Goal: Information Seeking & Learning: Learn about a topic

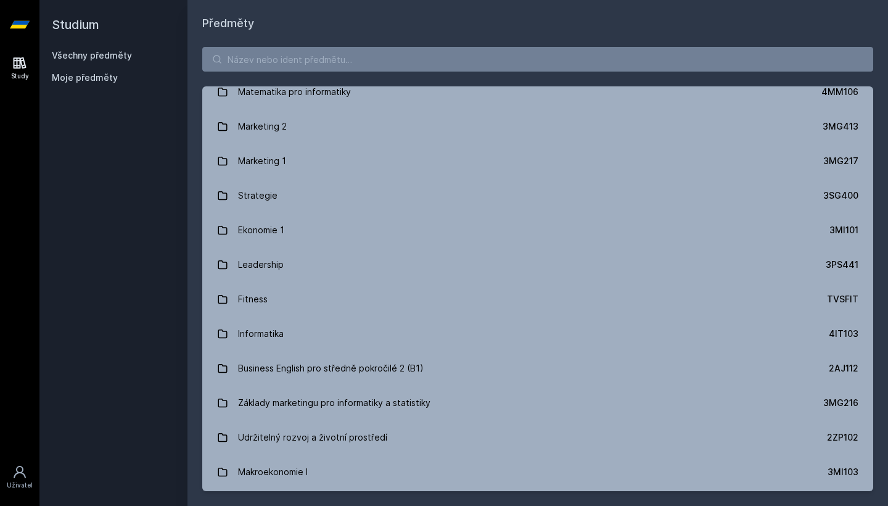
scroll to position [1014, 0]
click at [385, 57] on input "search" at bounding box center [537, 59] width 671 height 25
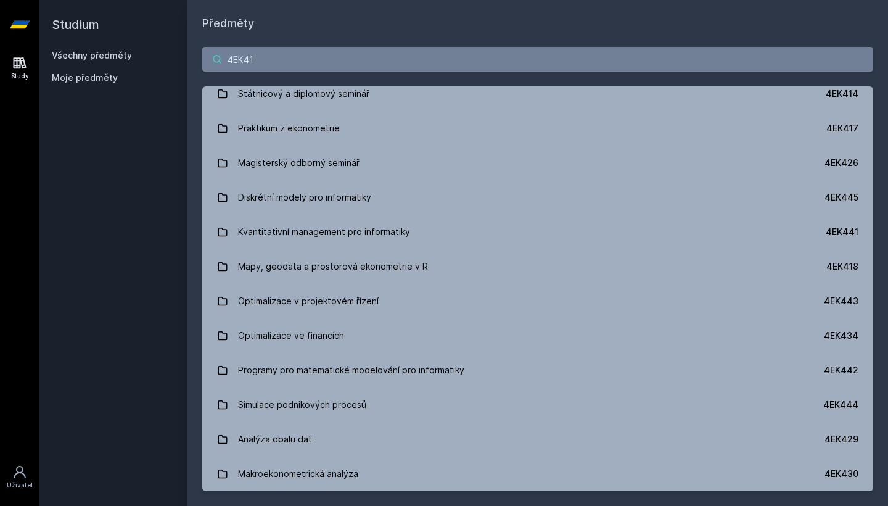
scroll to position [0, 0]
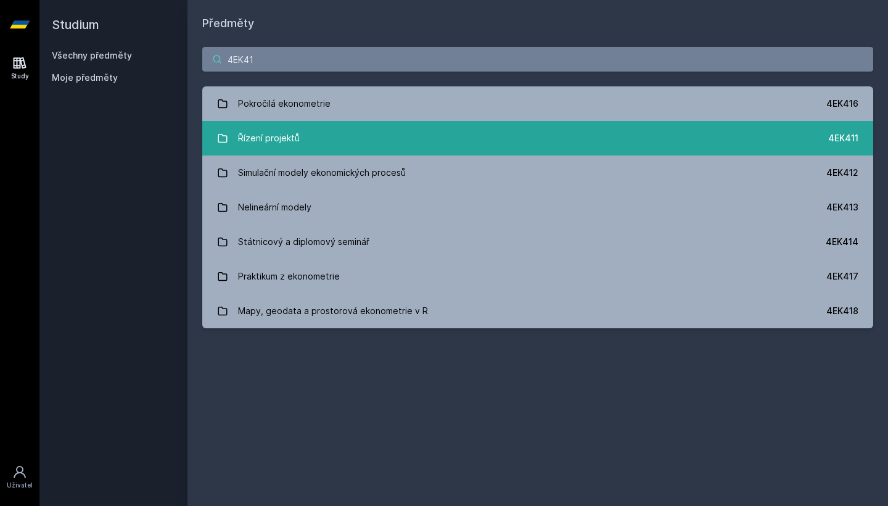
type input "4EK41"
click at [322, 148] on link "Řízení projektů 4EK411" at bounding box center [537, 138] width 671 height 35
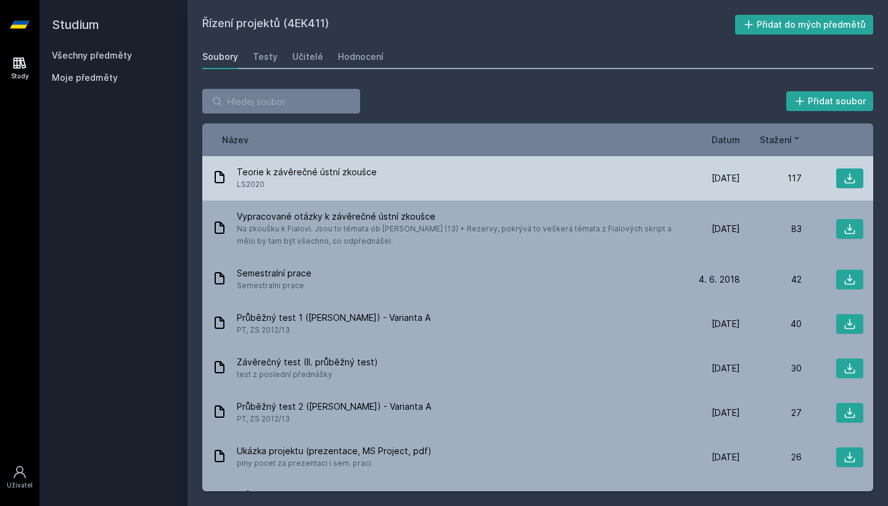
click at [350, 183] on span "LS2020" at bounding box center [307, 184] width 140 height 12
click at [844, 176] on icon at bounding box center [850, 178] width 12 height 12
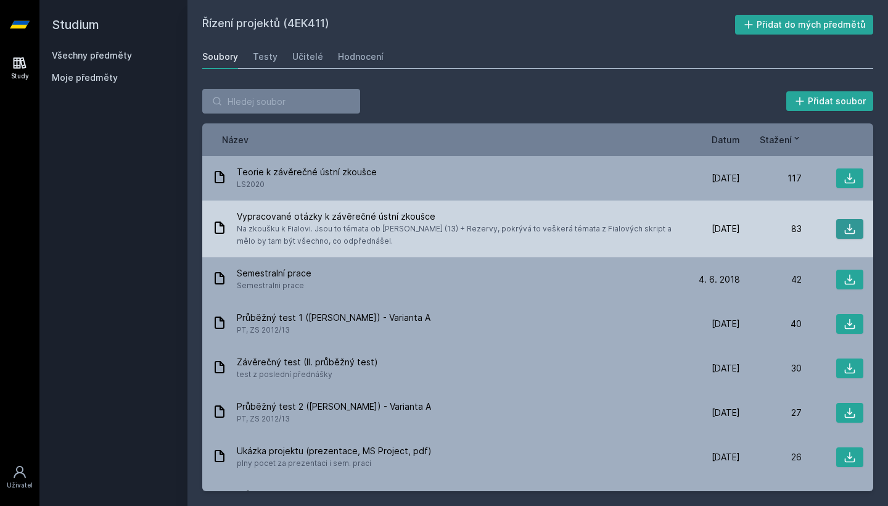
click at [850, 235] on button at bounding box center [849, 229] width 27 height 20
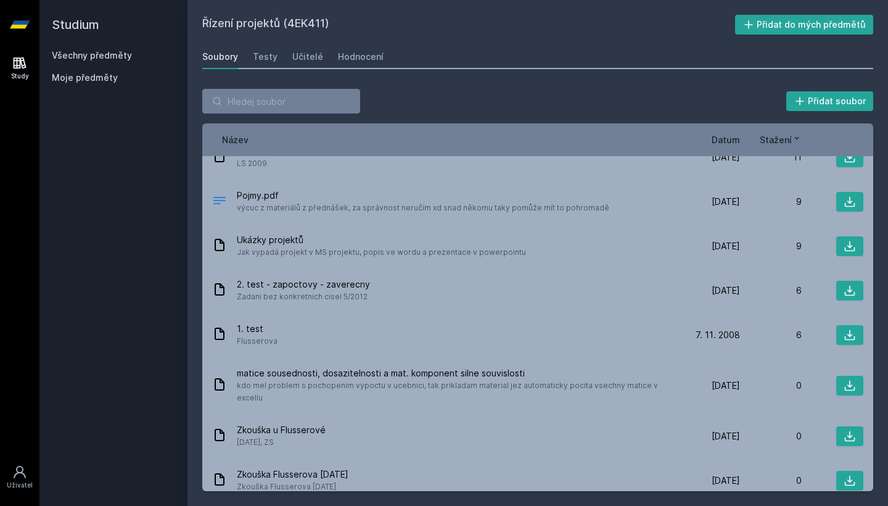
scroll to position [489, 0]
click at [731, 138] on span "Datum" at bounding box center [726, 139] width 28 height 13
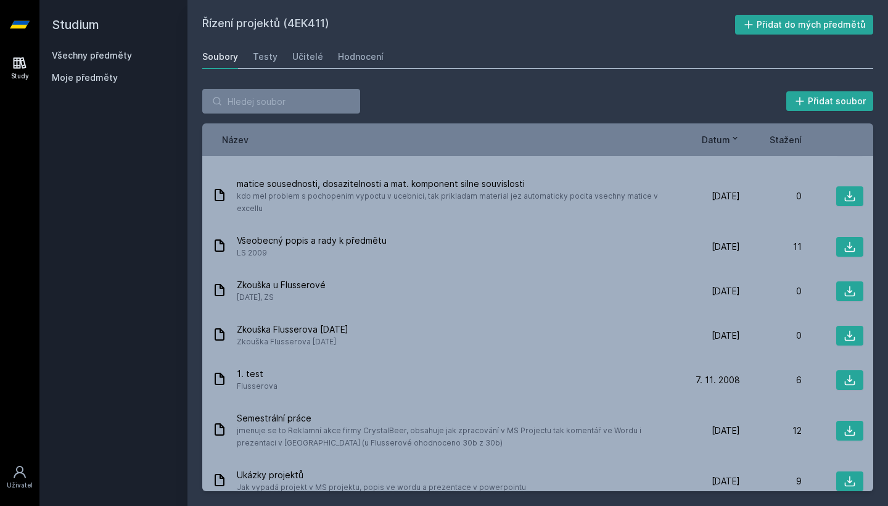
click at [734, 139] on icon at bounding box center [735, 138] width 4 height 2
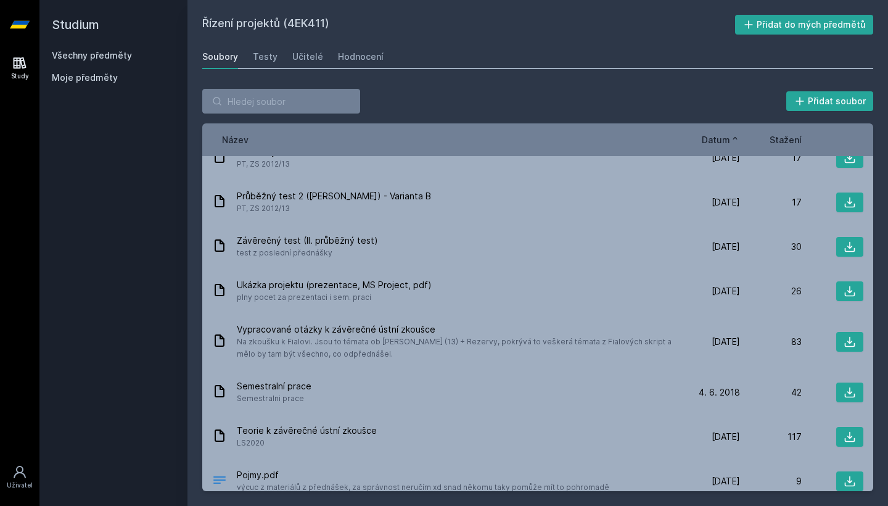
click at [734, 139] on icon at bounding box center [735, 138] width 10 height 10
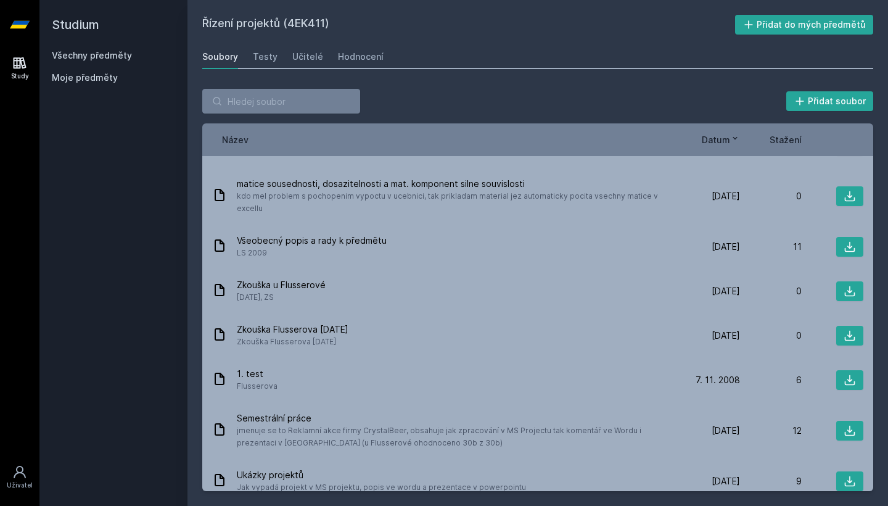
click at [734, 139] on icon at bounding box center [735, 138] width 4 height 2
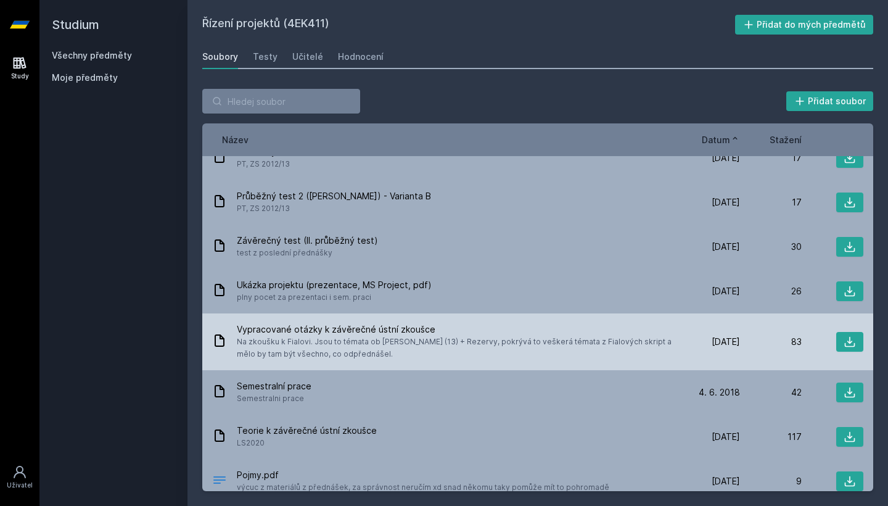
scroll to position [0, 0]
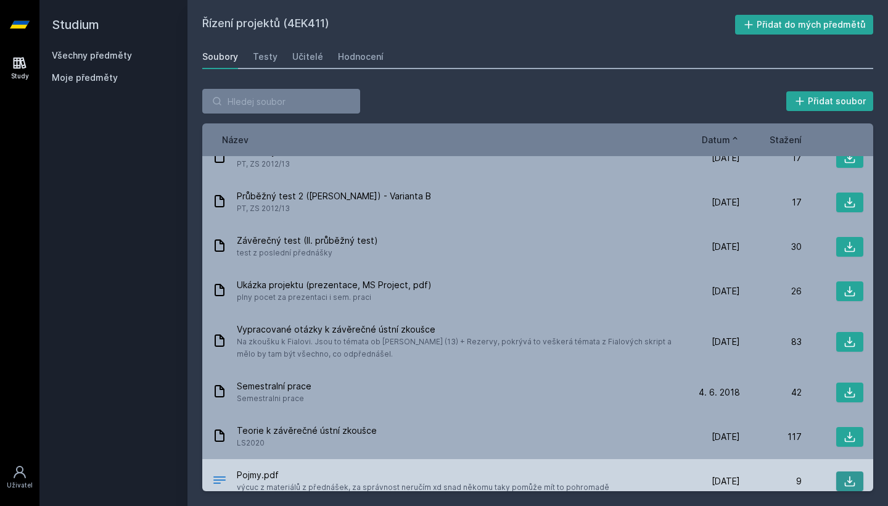
click at [842, 471] on button at bounding box center [849, 481] width 27 height 20
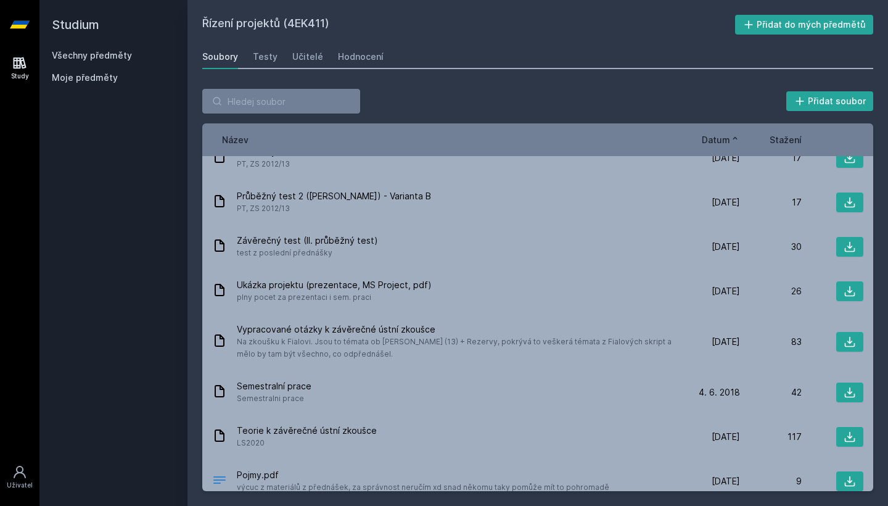
click at [112, 58] on link "Všechny předměty" at bounding box center [92, 55] width 80 height 10
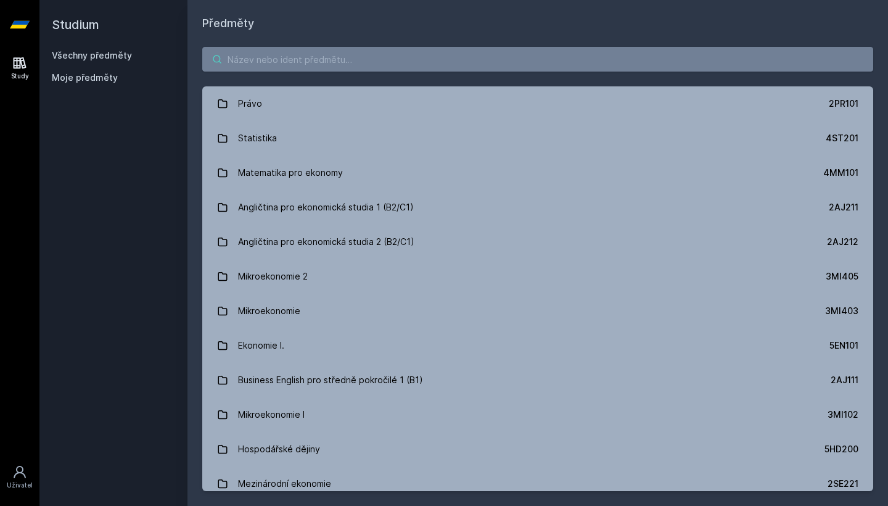
click at [264, 71] on input "search" at bounding box center [537, 59] width 671 height 25
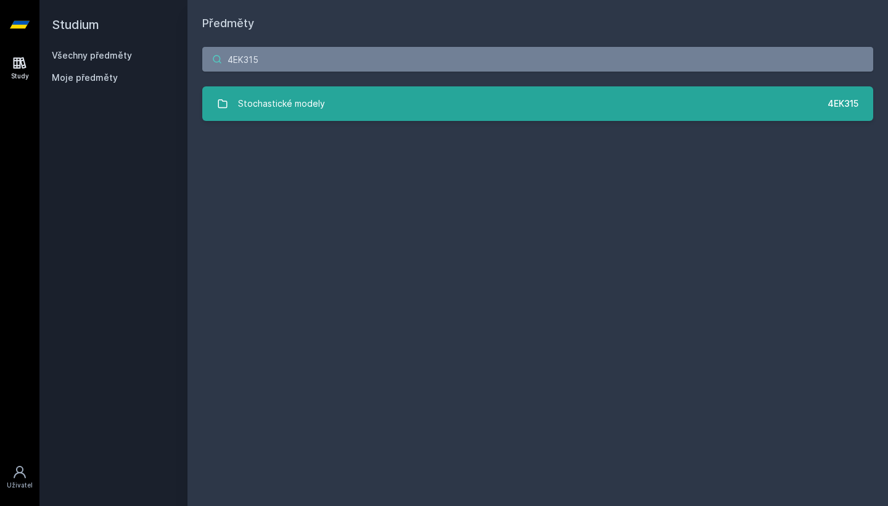
type input "4EK315"
click at [303, 109] on div "Stochastické modely" at bounding box center [281, 103] width 87 height 25
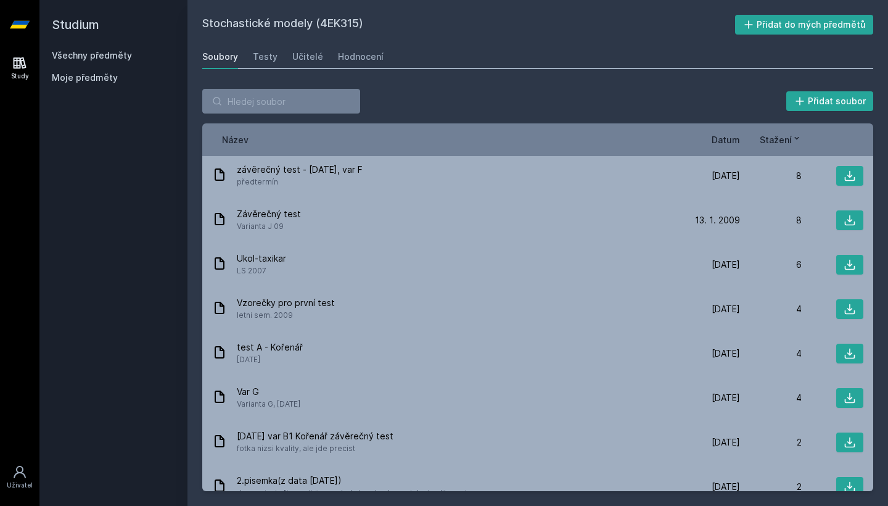
scroll to position [375, 0]
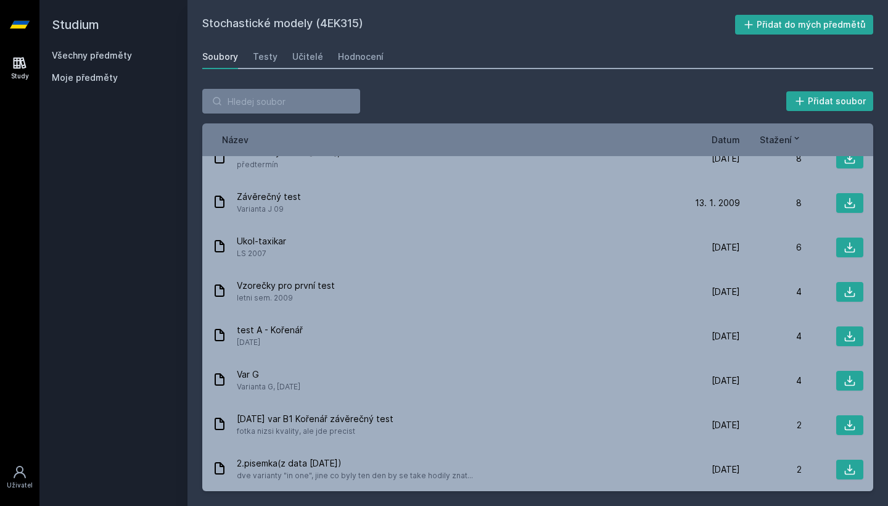
click at [736, 134] on span "Datum" at bounding box center [726, 139] width 28 height 13
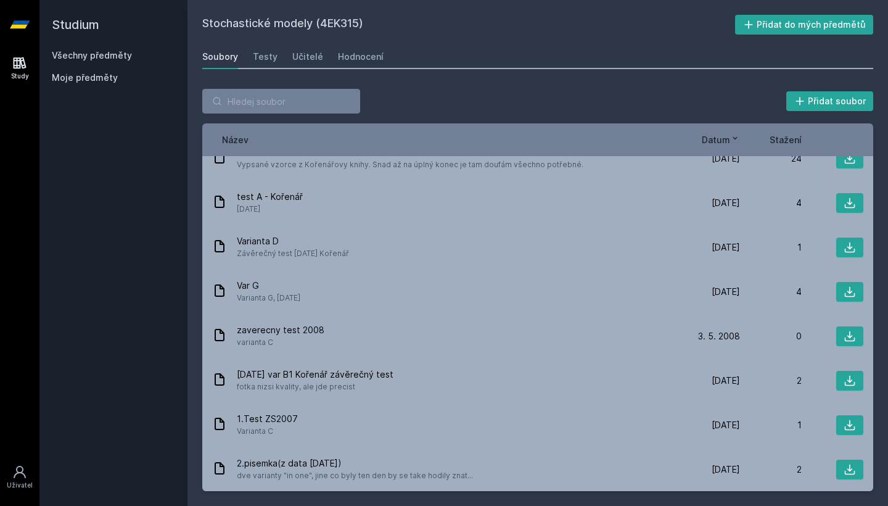
click at [738, 139] on icon at bounding box center [735, 138] width 10 height 10
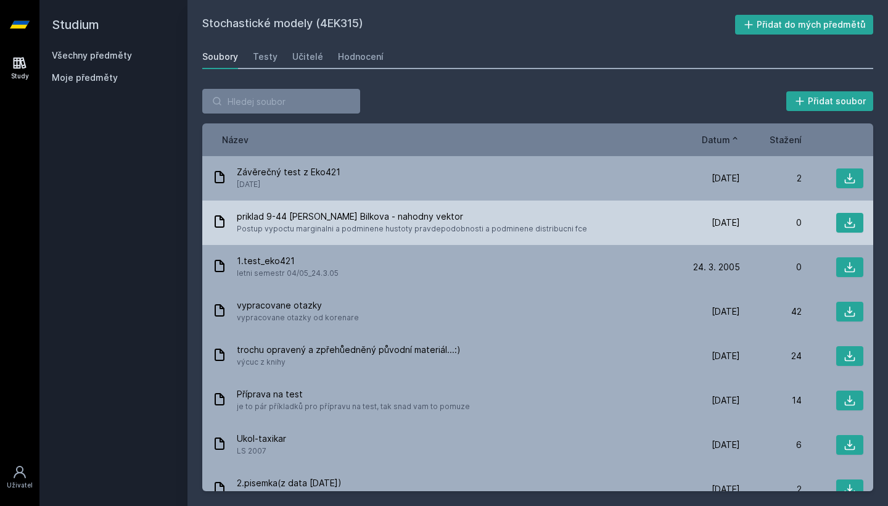
scroll to position [0, 0]
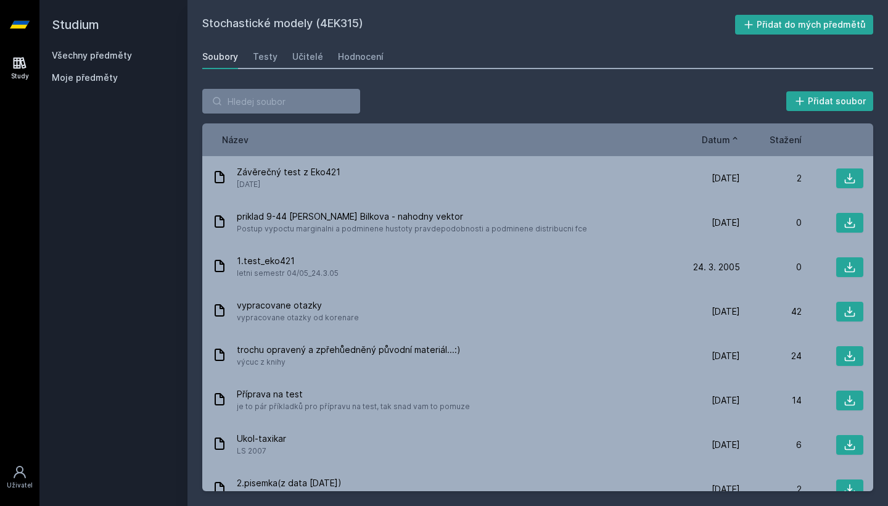
click at [737, 141] on icon at bounding box center [735, 138] width 10 height 10
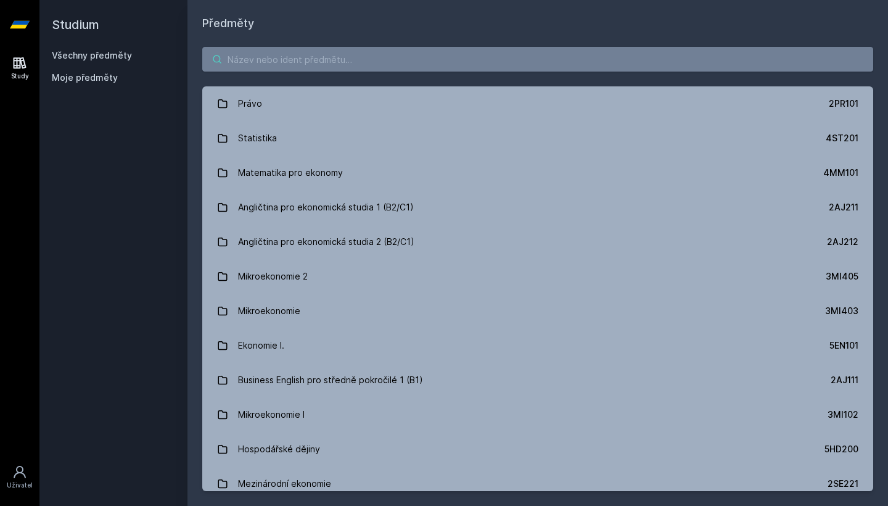
click at [413, 62] on input "search" at bounding box center [537, 59] width 671 height 25
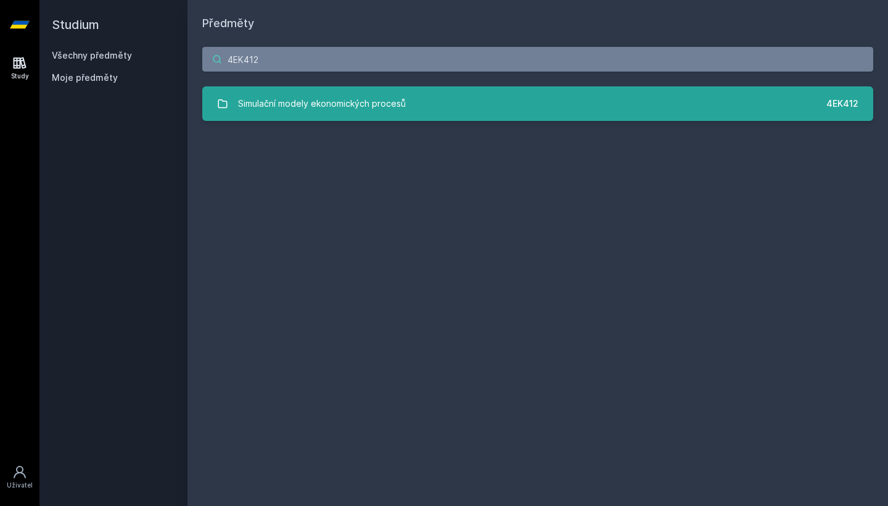
type input "4EK412"
click at [296, 105] on div "Simulační modely ekonomických procesů" at bounding box center [322, 103] width 168 height 25
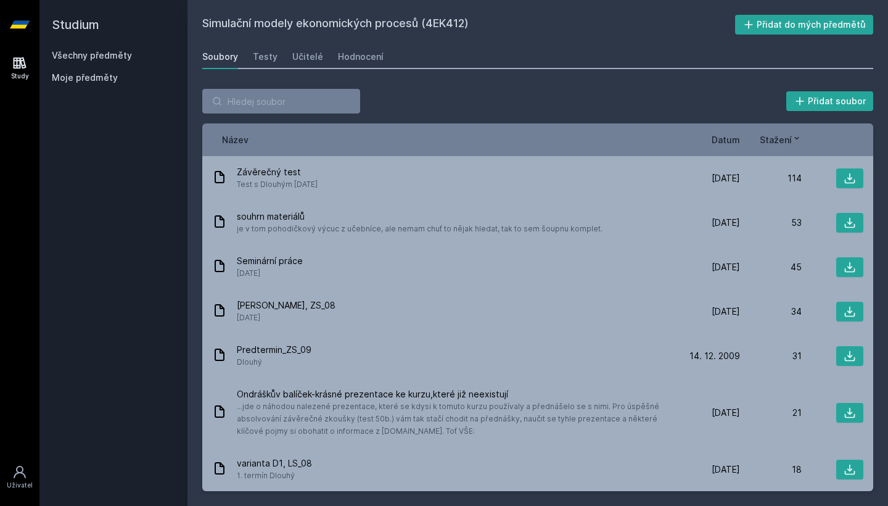
click at [730, 139] on span "Datum" at bounding box center [726, 139] width 28 height 13
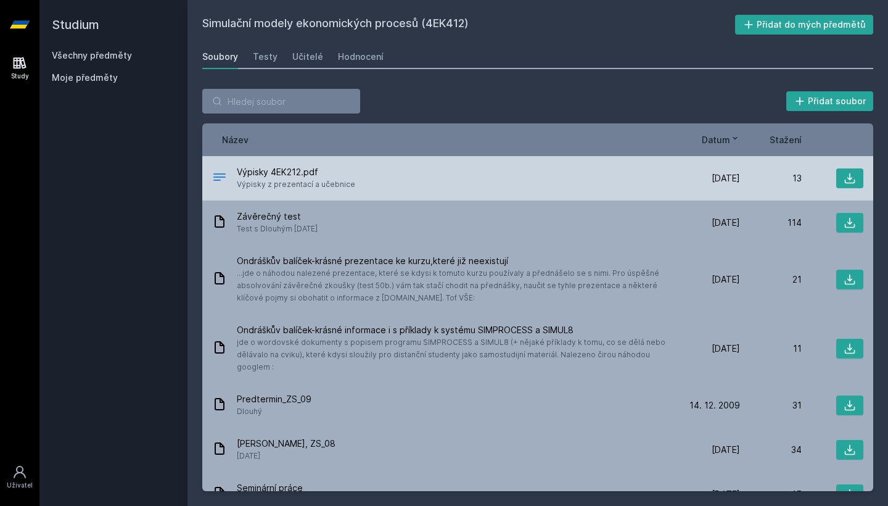
click at [655, 173] on div "Výpisky 4EK212.pdf Výpisky z prezentací a učebnice" at bounding box center [445, 178] width 466 height 25
click at [852, 176] on icon at bounding box center [850, 178] width 12 height 12
